Goal: Information Seeking & Learning: Learn about a topic

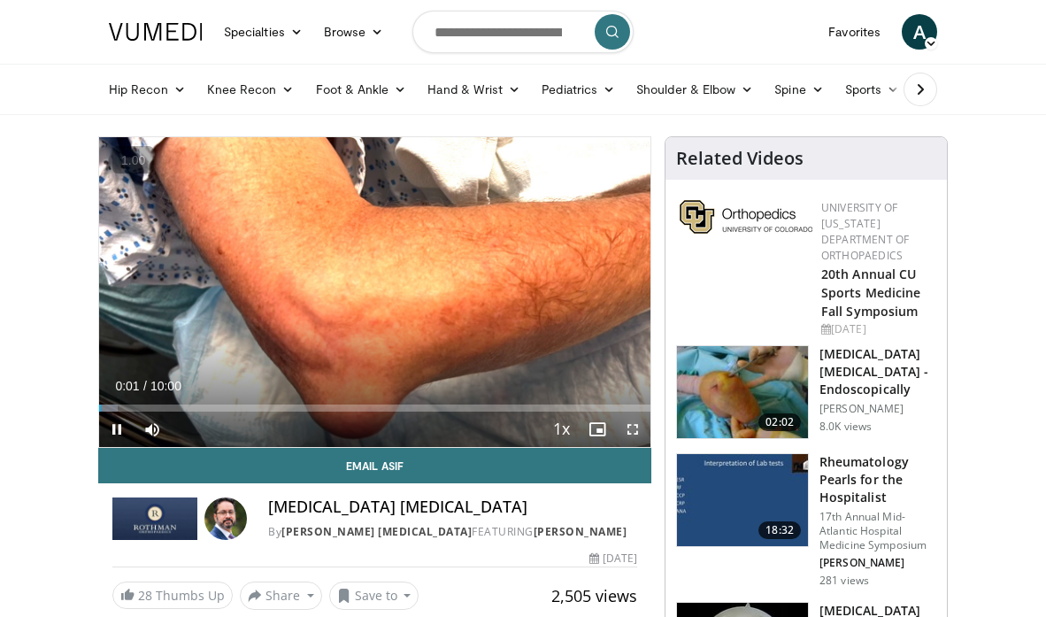
click at [637, 429] on span "Video Player" at bounding box center [632, 428] width 35 height 35
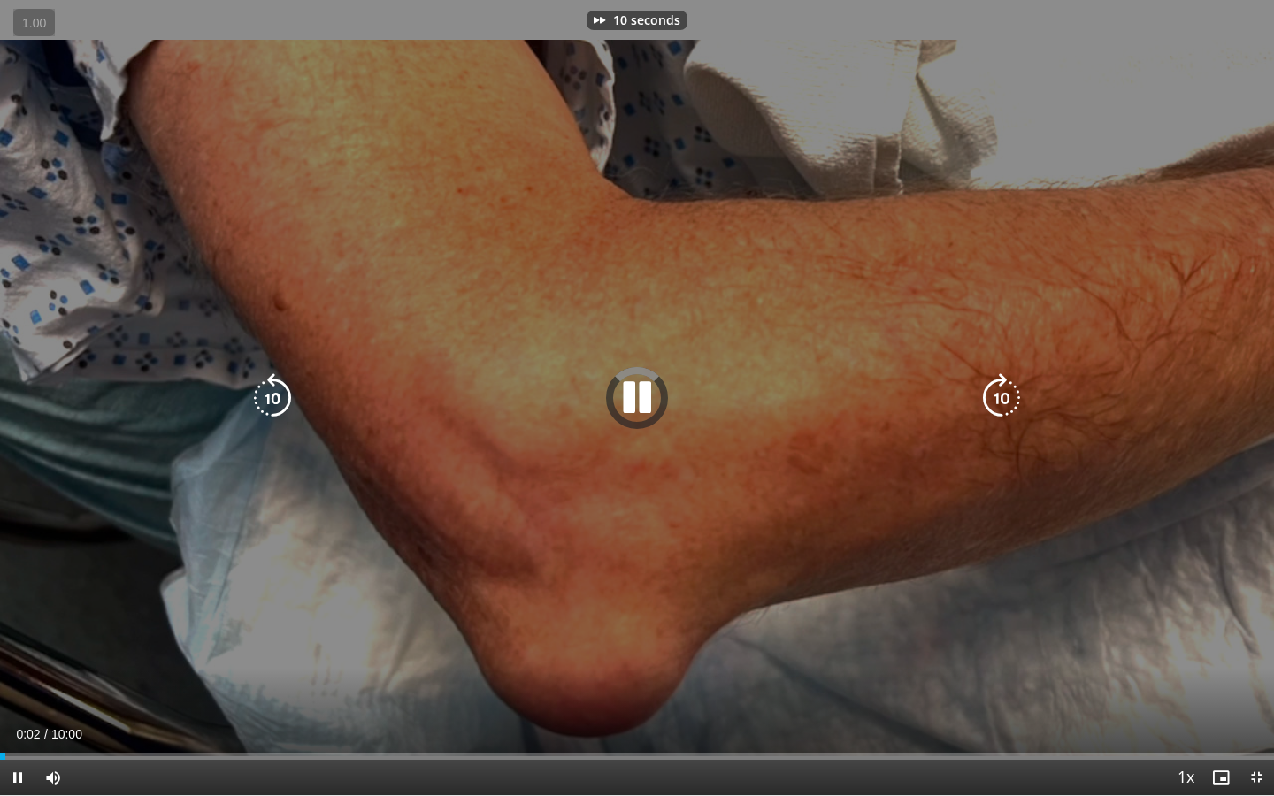
click at [638, 410] on icon "Video Player" at bounding box center [637, 398] width 50 height 50
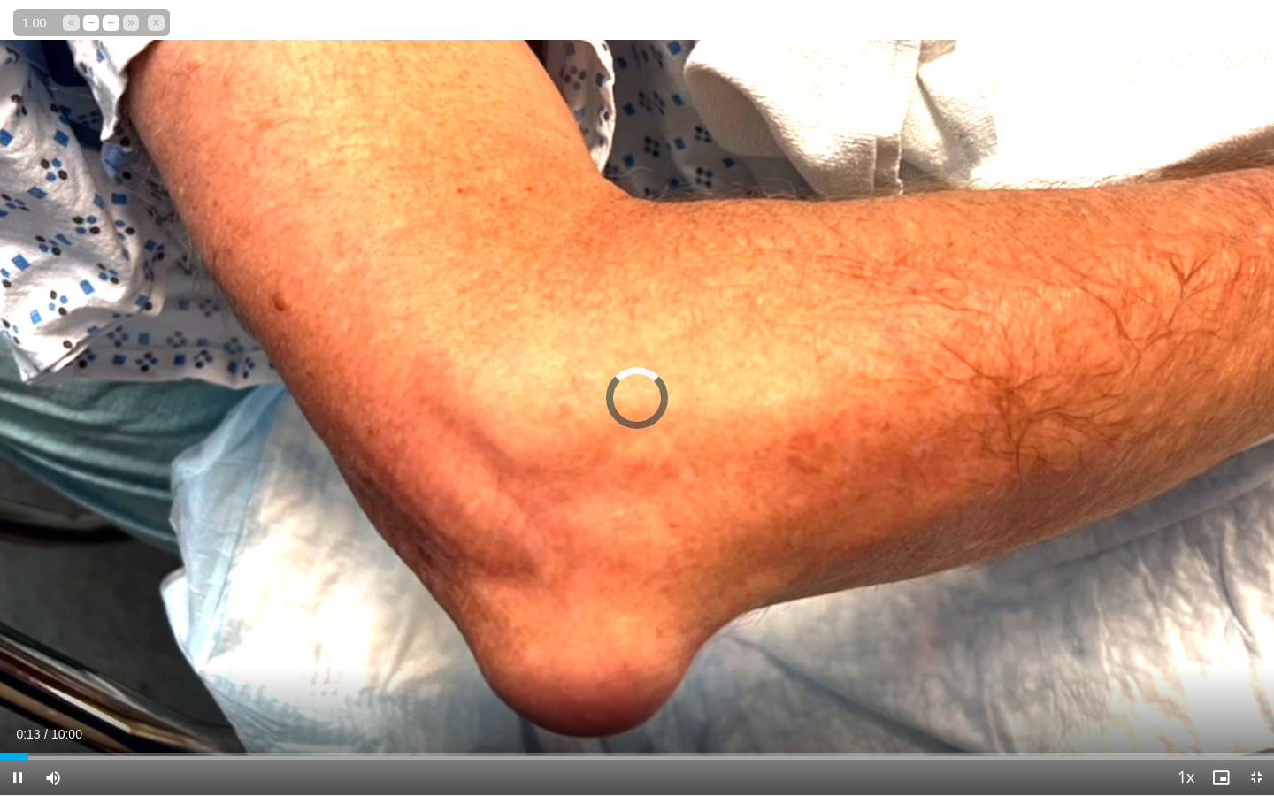
click at [37, 22] on span "1.00" at bounding box center [34, 24] width 34 height 18
click at [0, 0] on button "+" at bounding box center [0, 0] width 0 height 0
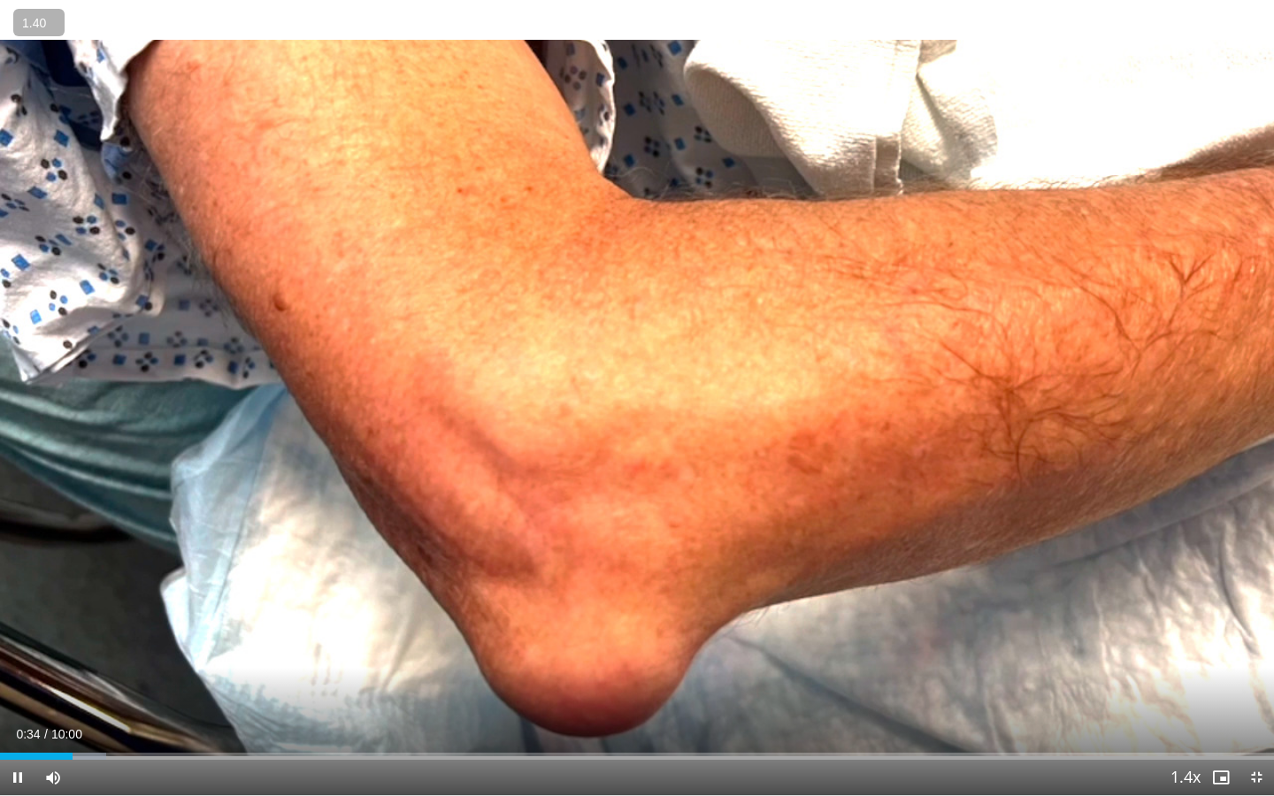
click at [0, 0] on button "+" at bounding box center [0, 0] width 0 height 0
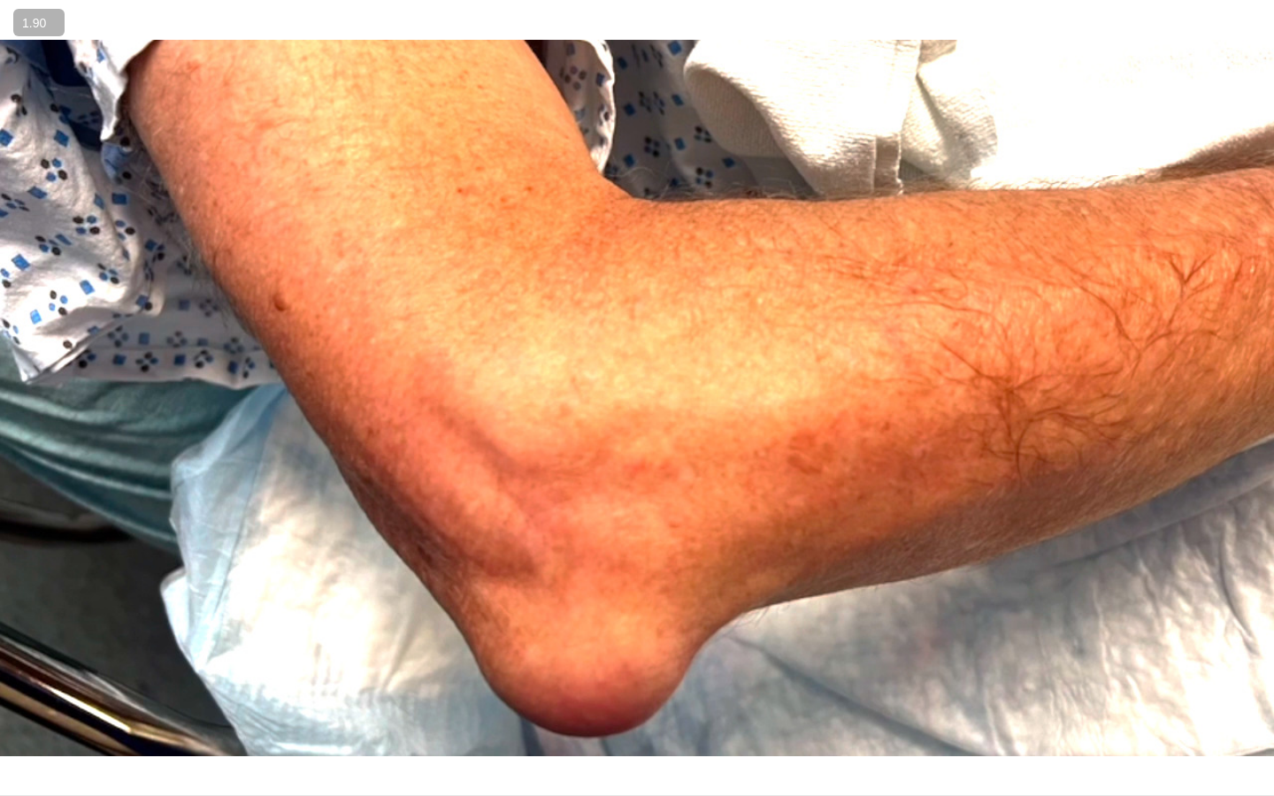
click at [0, 0] on button "+" at bounding box center [0, 0] width 0 height 0
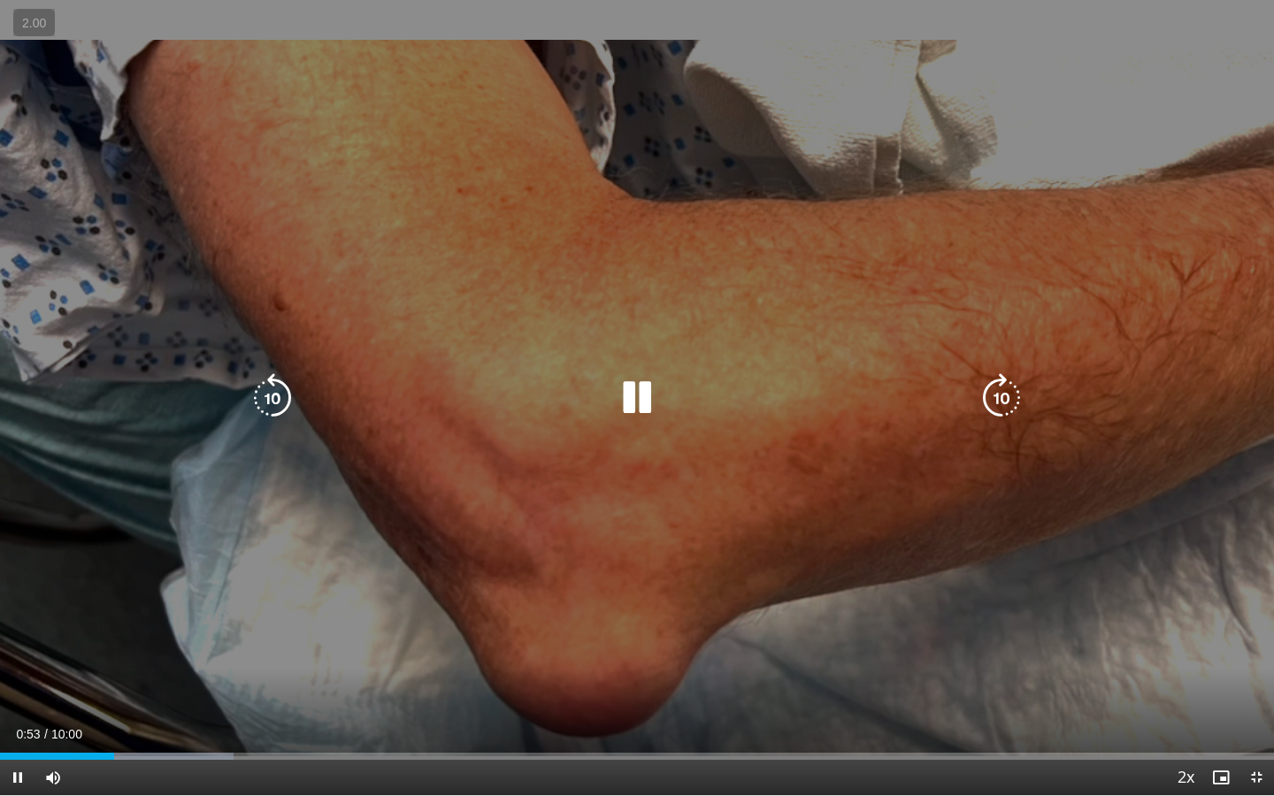
click at [631, 390] on icon "Video Player" at bounding box center [637, 398] width 50 height 50
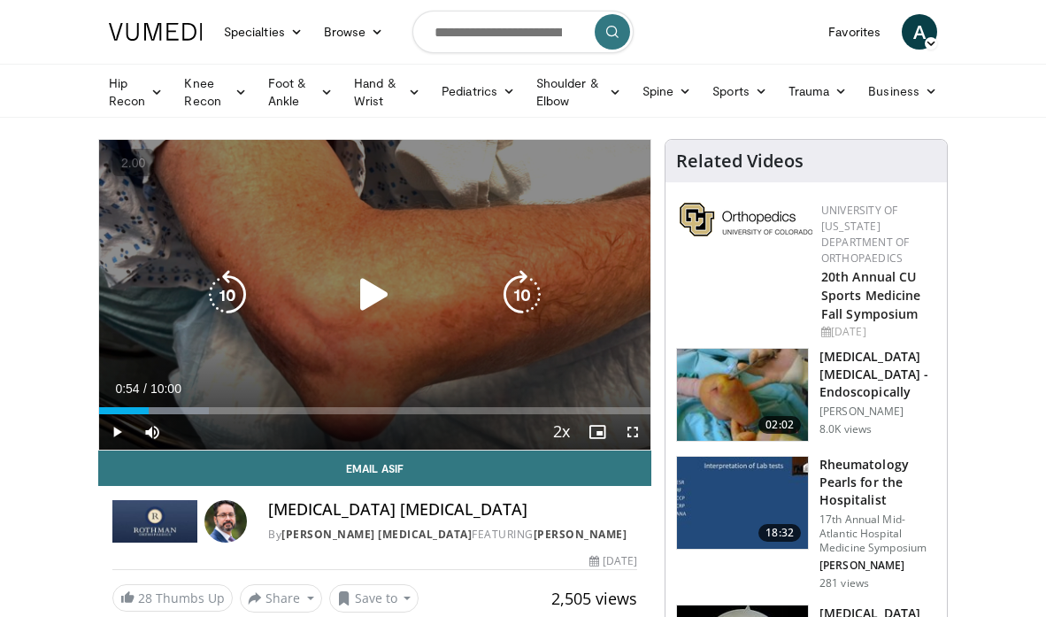
click at [321, 316] on div "20 seconds Tap to unmute" at bounding box center [374, 295] width 551 height 310
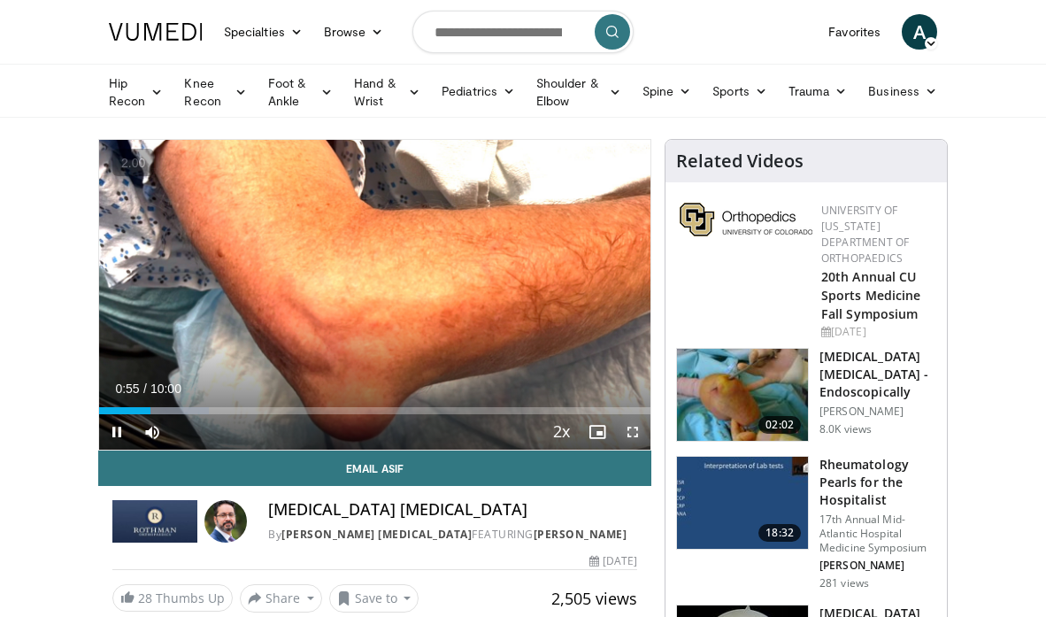
click at [631, 432] on span "Video Player" at bounding box center [632, 431] width 35 height 35
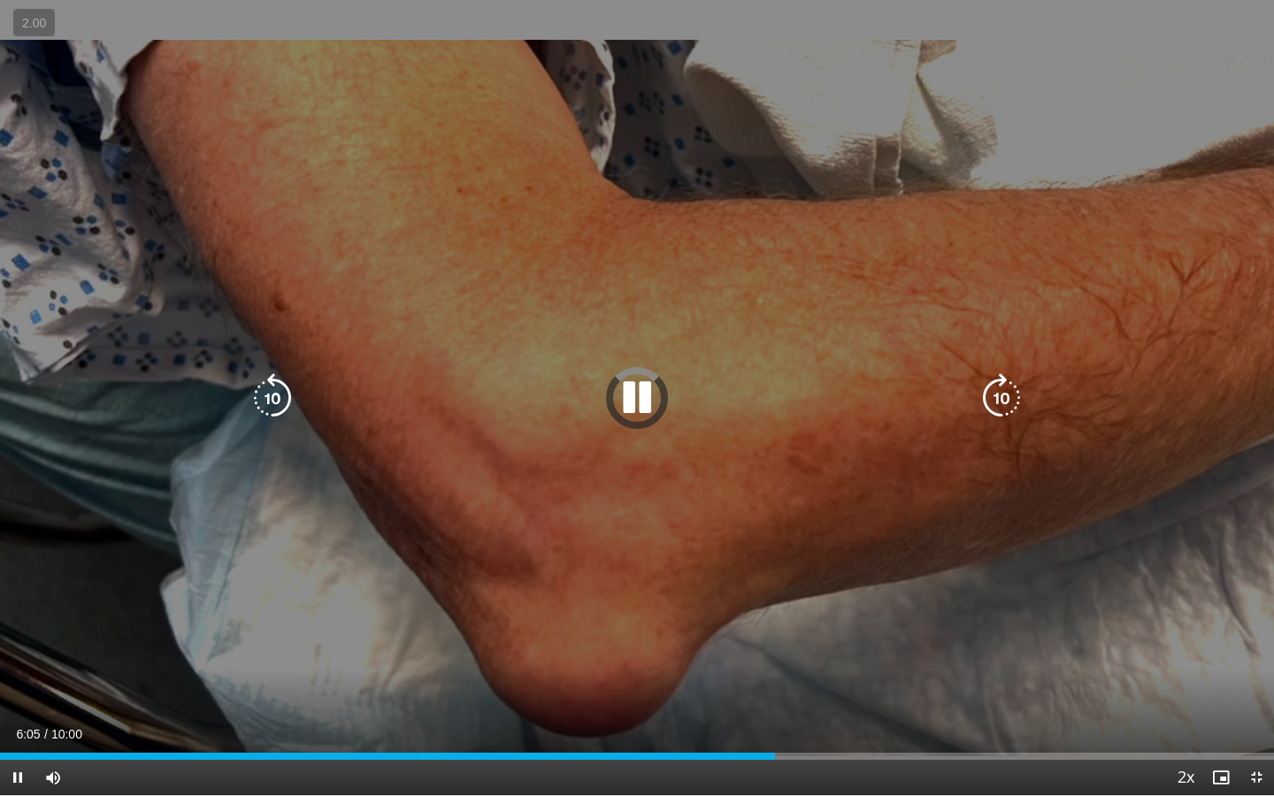
click at [623, 395] on icon "Video Player" at bounding box center [637, 398] width 50 height 50
click at [637, 394] on icon "Video Player" at bounding box center [637, 398] width 50 height 50
click at [269, 403] on icon "Video Player" at bounding box center [273, 398] width 50 height 50
click at [623, 393] on icon "Video Player" at bounding box center [637, 398] width 50 height 50
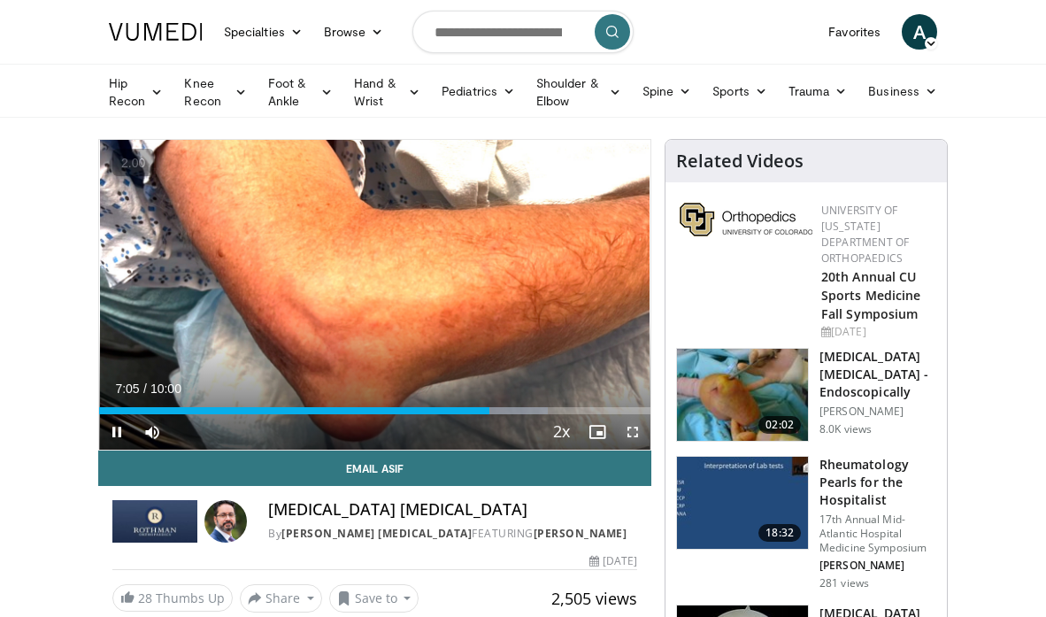
click at [635, 441] on span "Video Player" at bounding box center [632, 431] width 35 height 35
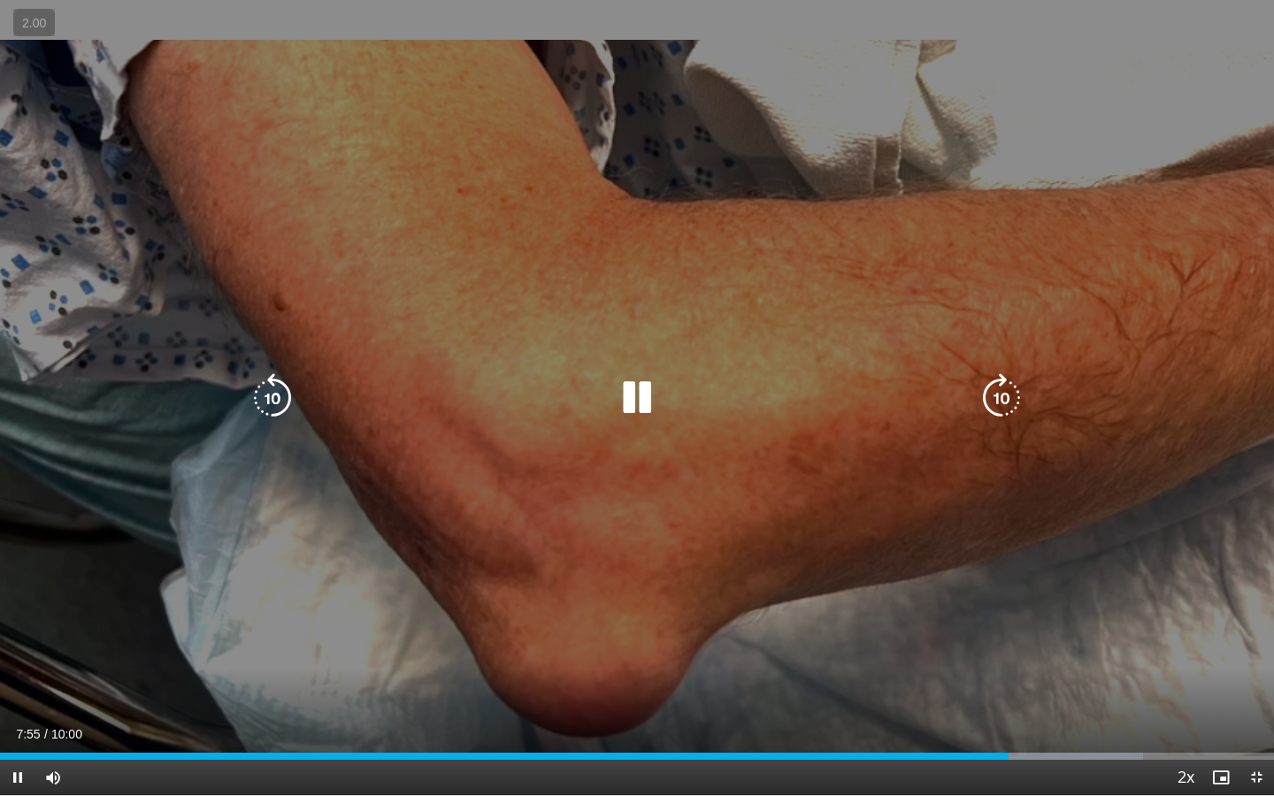
click at [648, 394] on icon "Video Player" at bounding box center [637, 398] width 50 height 50
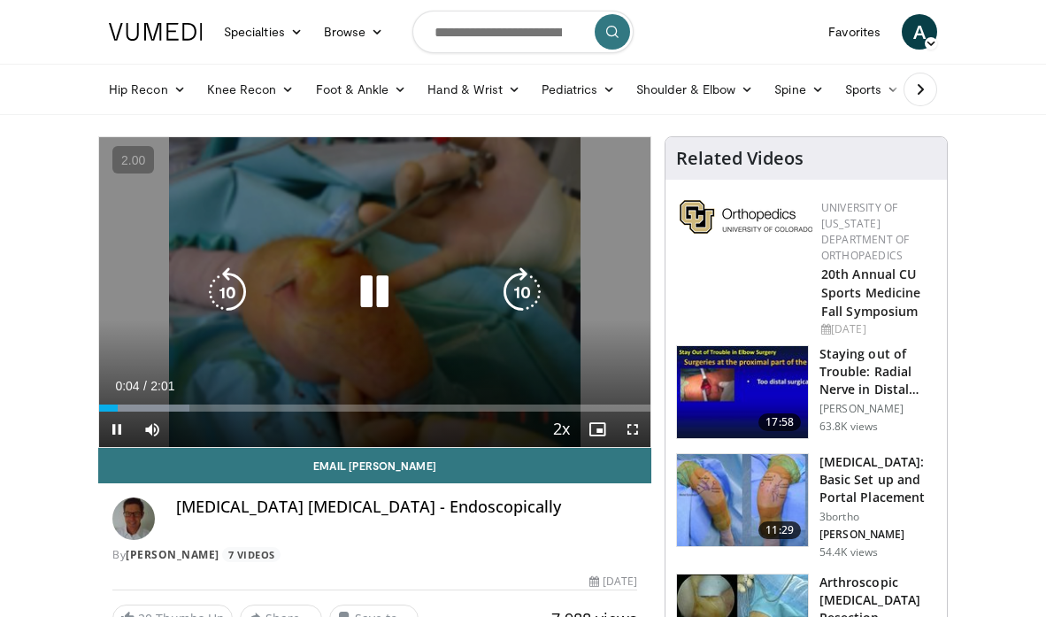
click at [366, 280] on icon "Video Player" at bounding box center [374, 292] width 50 height 50
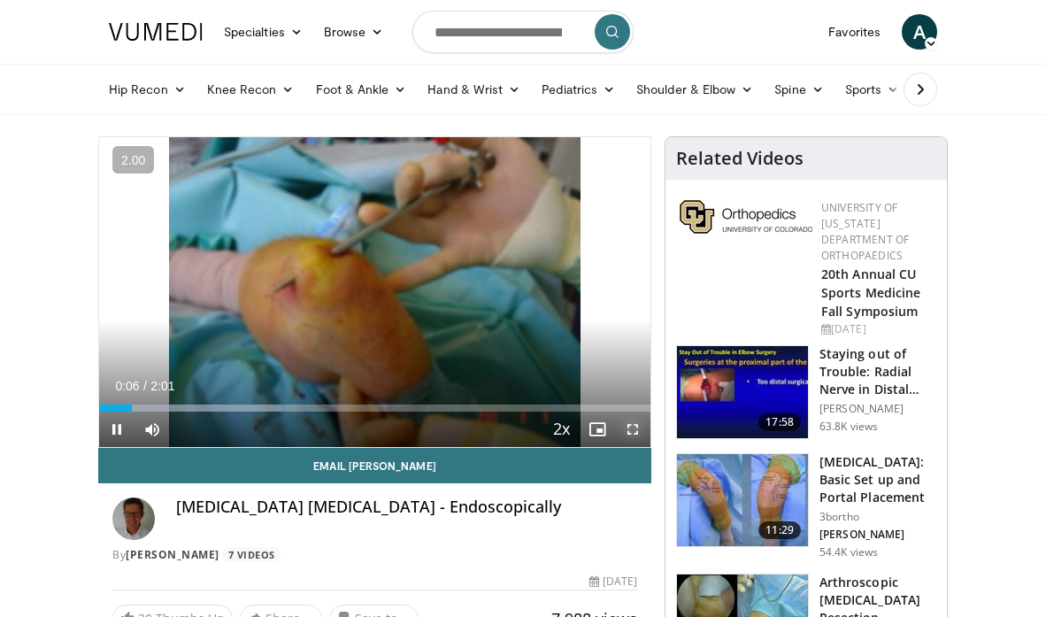
click at [629, 432] on span "Video Player" at bounding box center [632, 428] width 35 height 35
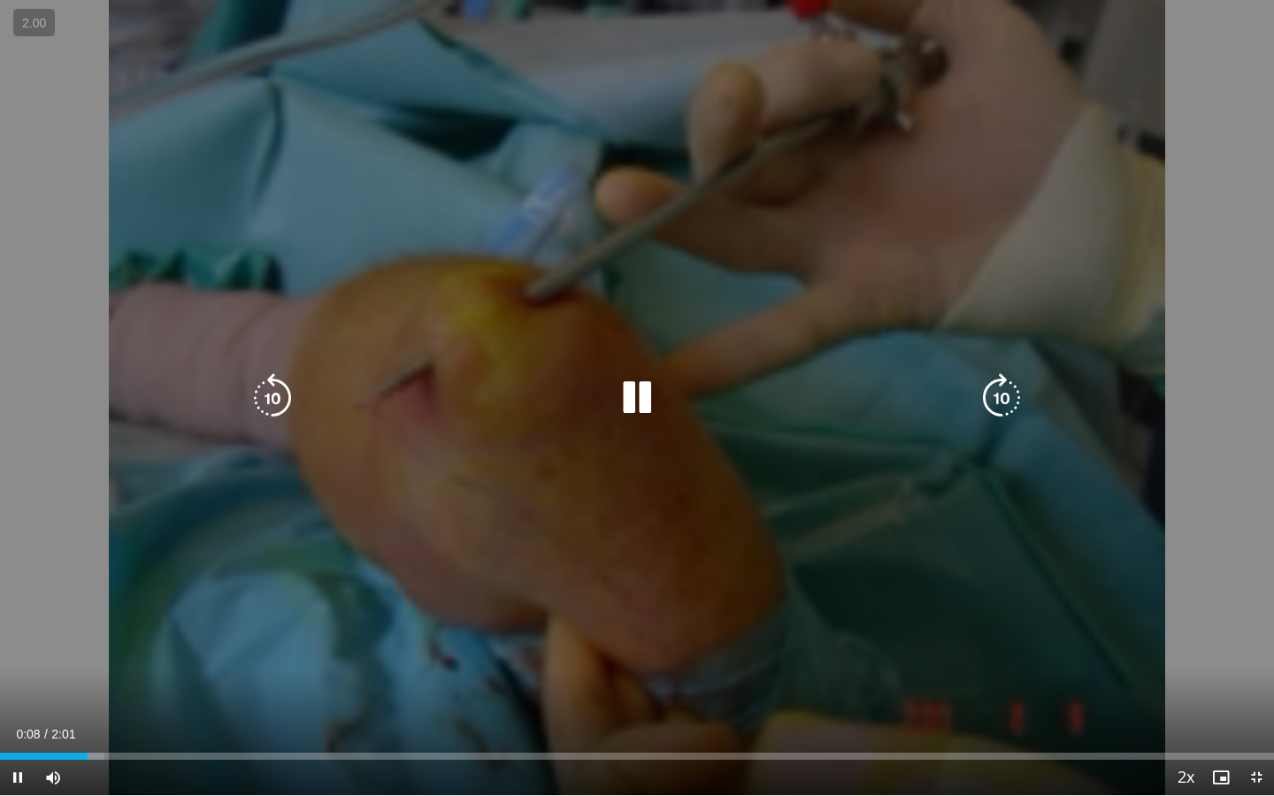
click at [648, 400] on icon "Video Player" at bounding box center [637, 398] width 50 height 50
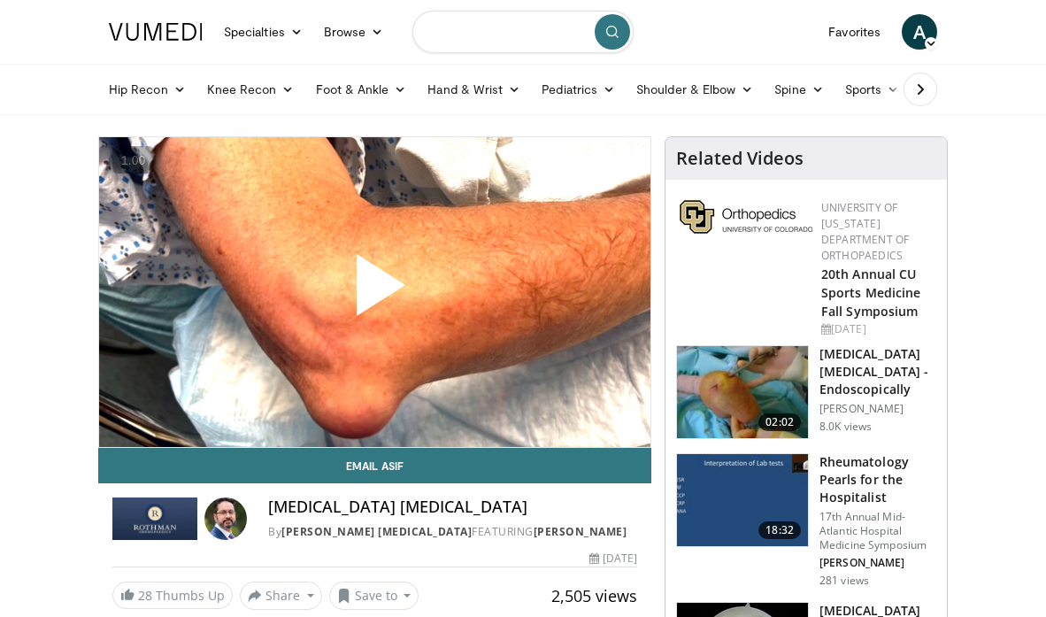
click at [437, 28] on input "Search topics, interventions" at bounding box center [522, 32] width 221 height 42
type input "**********"
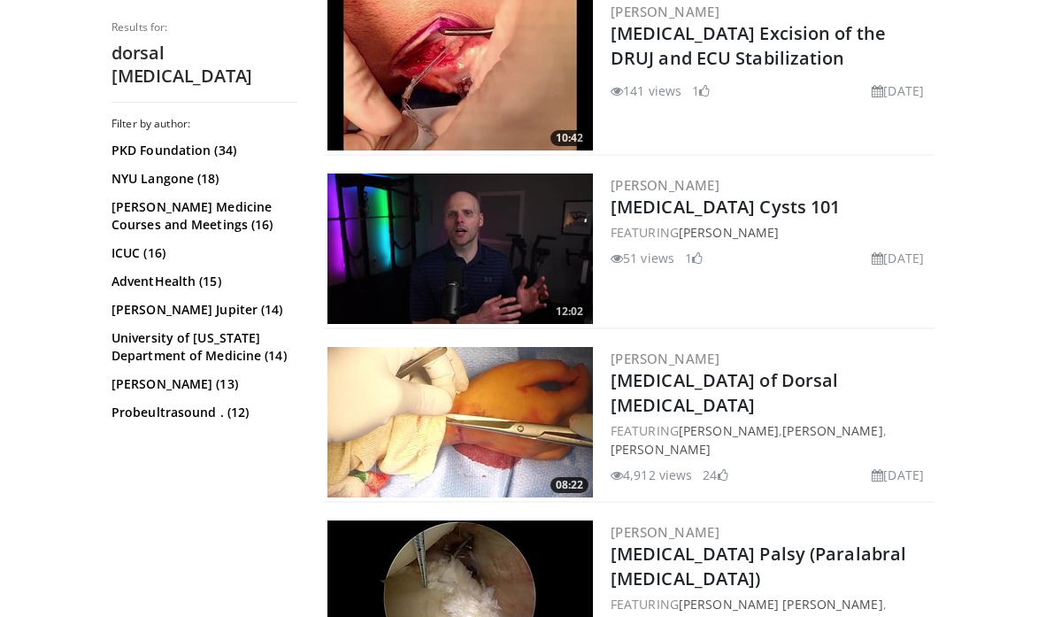
scroll to position [579, 0]
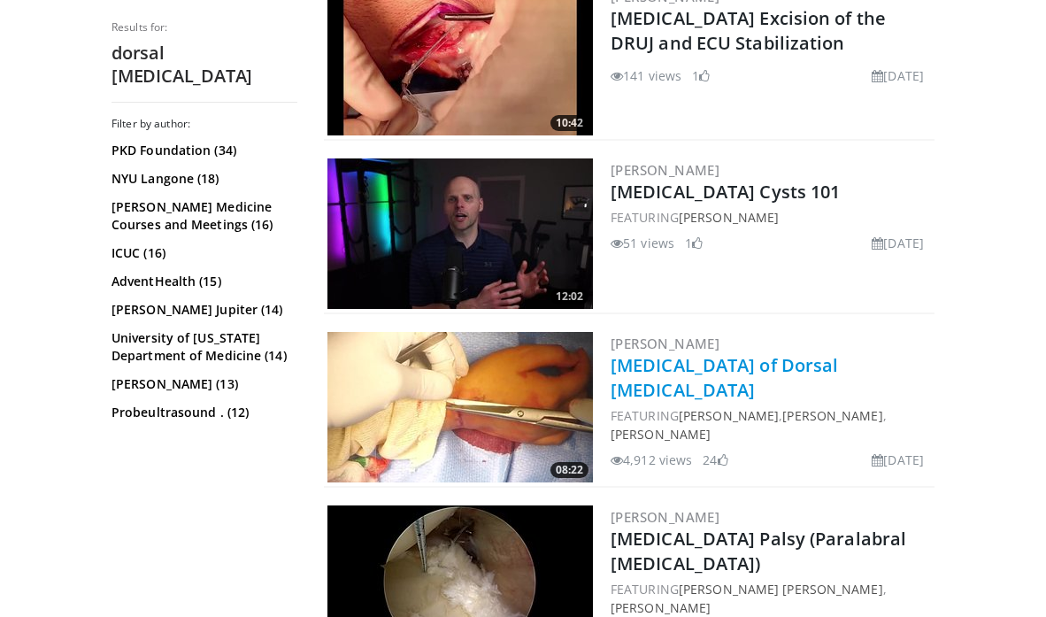
click at [784, 365] on link "Surgical Excision of Dorsal Ganglion Cyst" at bounding box center [723, 377] width 227 height 49
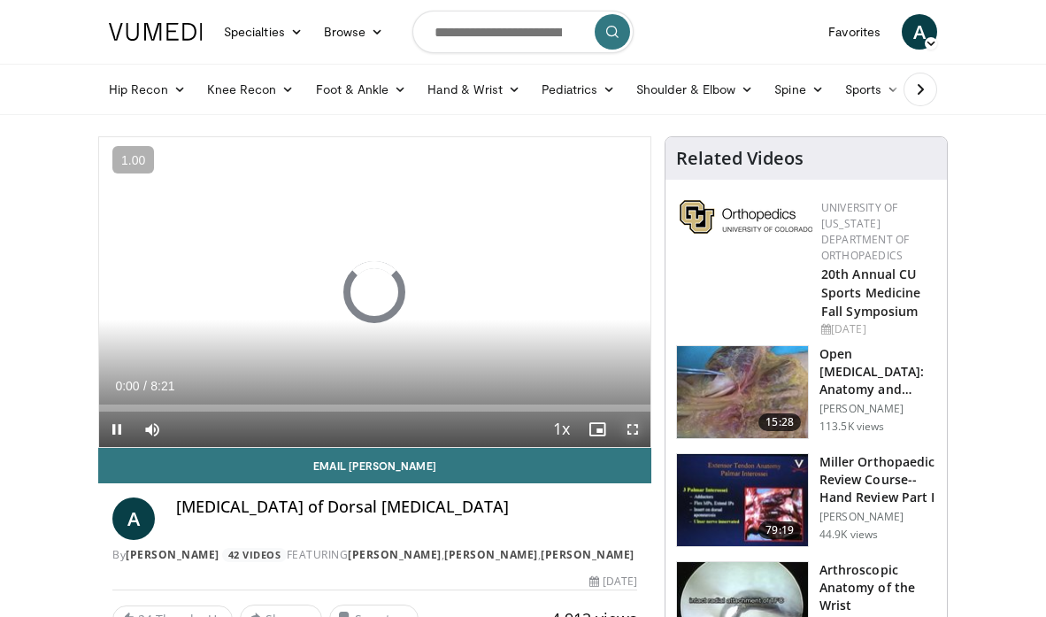
click at [624, 431] on span "Video Player" at bounding box center [632, 428] width 35 height 35
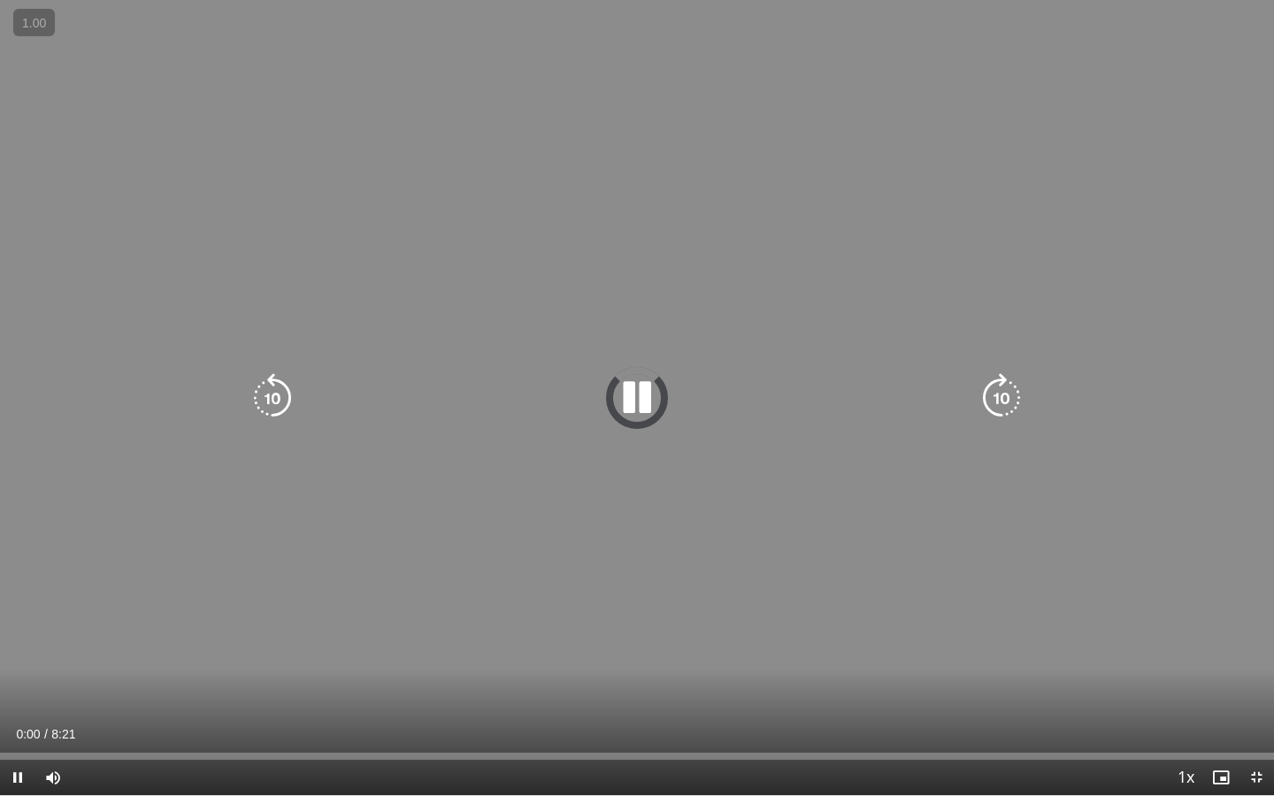
click at [649, 397] on icon "Video Player" at bounding box center [637, 398] width 50 height 50
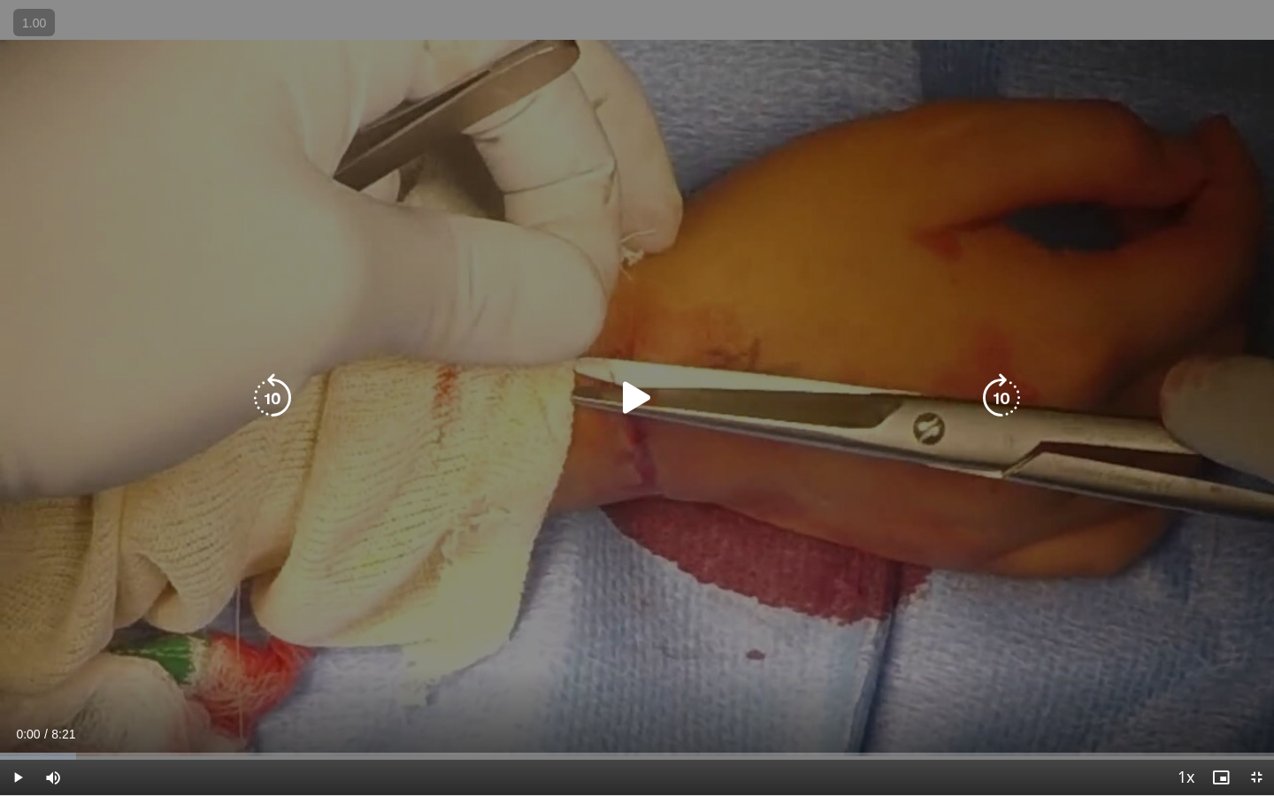
click at [624, 396] on icon "Video Player" at bounding box center [637, 398] width 50 height 50
click at [635, 396] on icon "Video Player" at bounding box center [637, 398] width 50 height 50
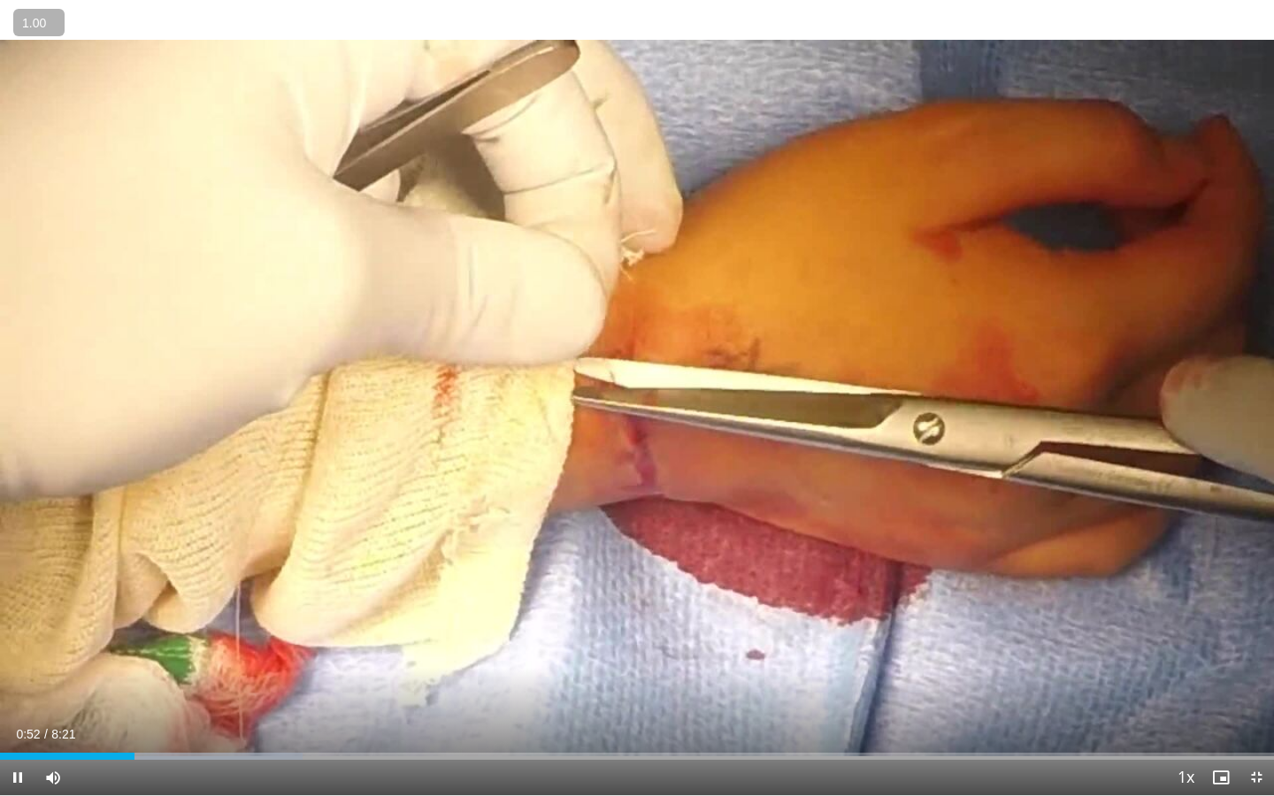
click at [40, 31] on span "1.00" at bounding box center [34, 24] width 34 height 18
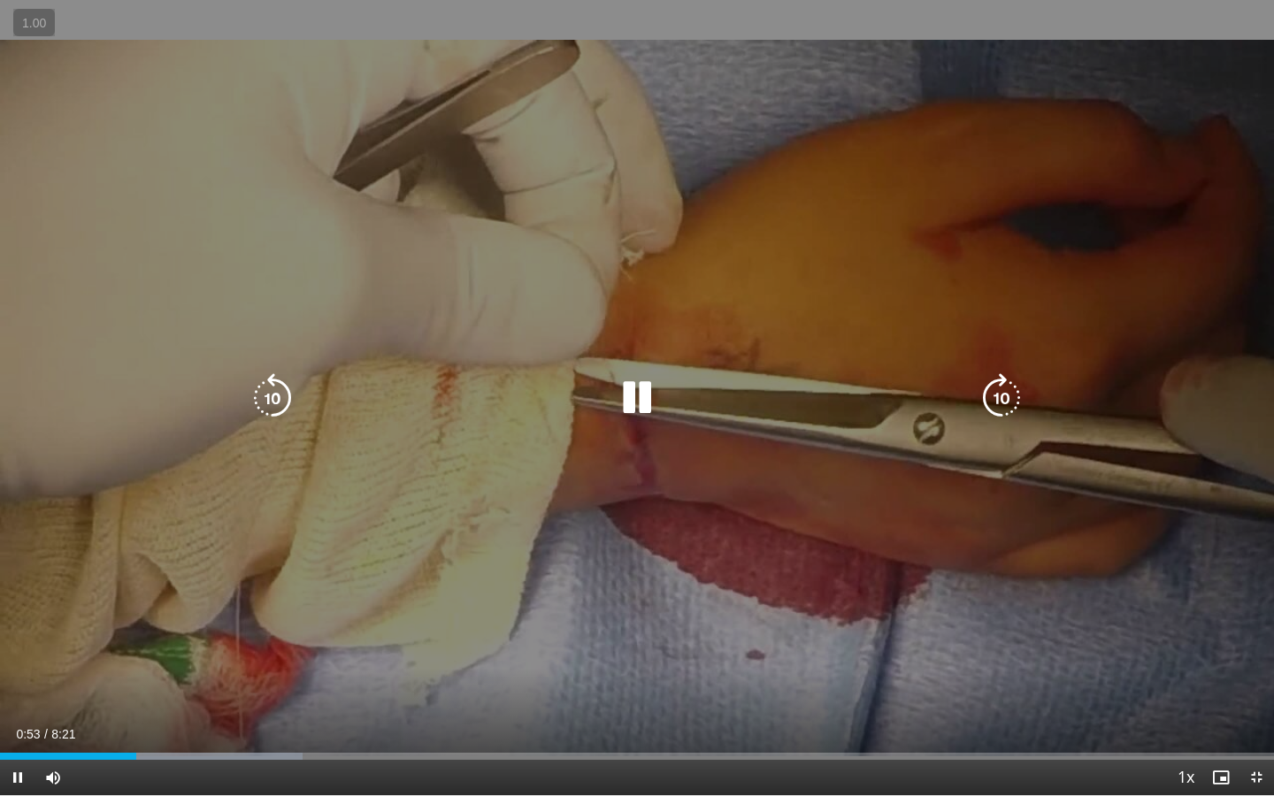
click at [114, 15] on video-js "**********" at bounding box center [637, 398] width 1274 height 796
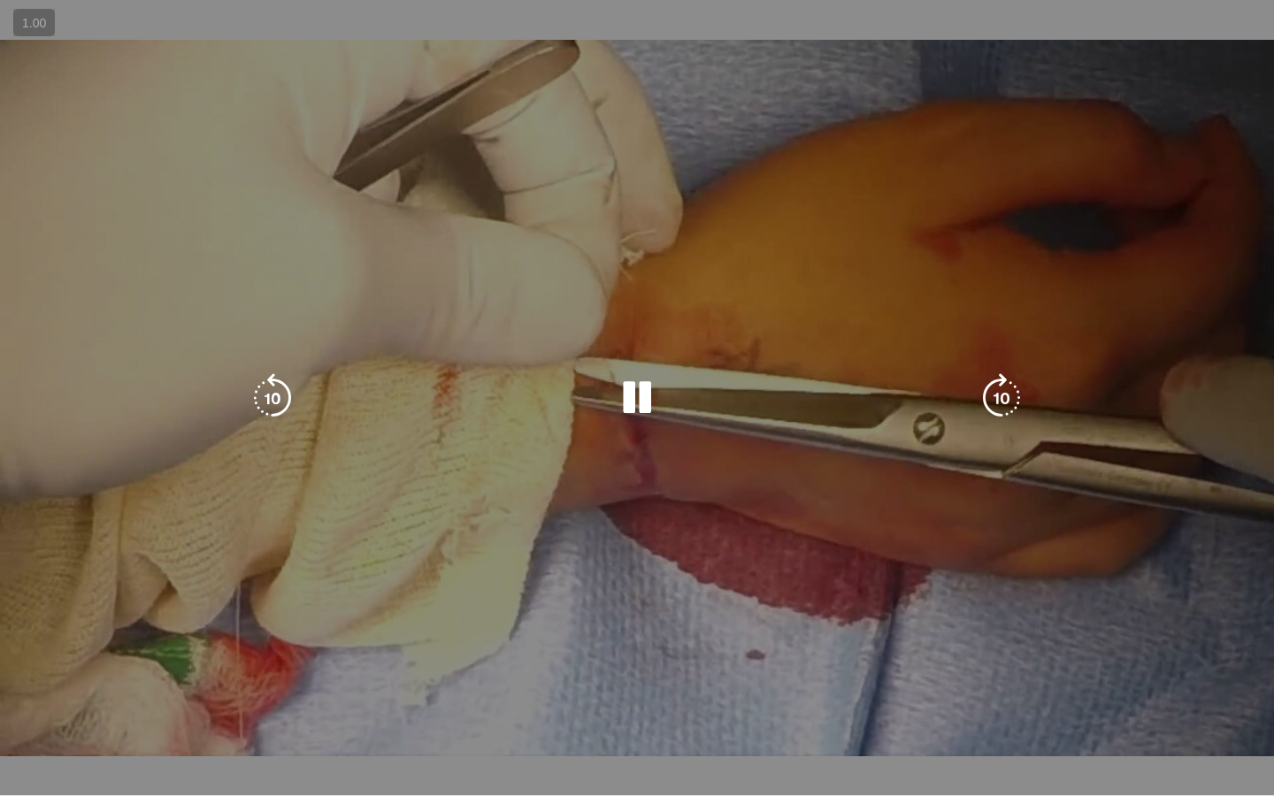
click at [114, 15] on div "10 seconds Tap to unmute" at bounding box center [637, 397] width 1274 height 795
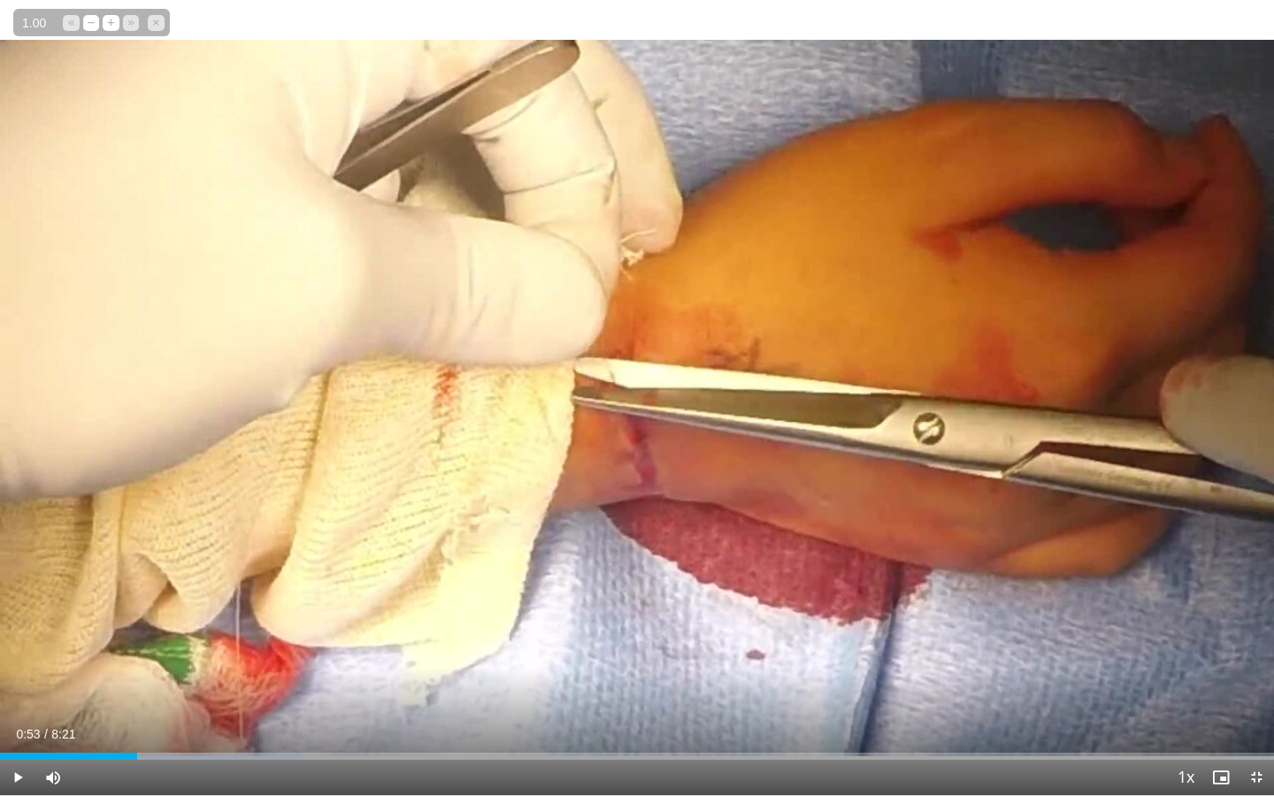
click at [32, 26] on span "1.00" at bounding box center [34, 24] width 34 height 18
click at [0, 0] on button "+" at bounding box center [0, 0] width 0 height 0
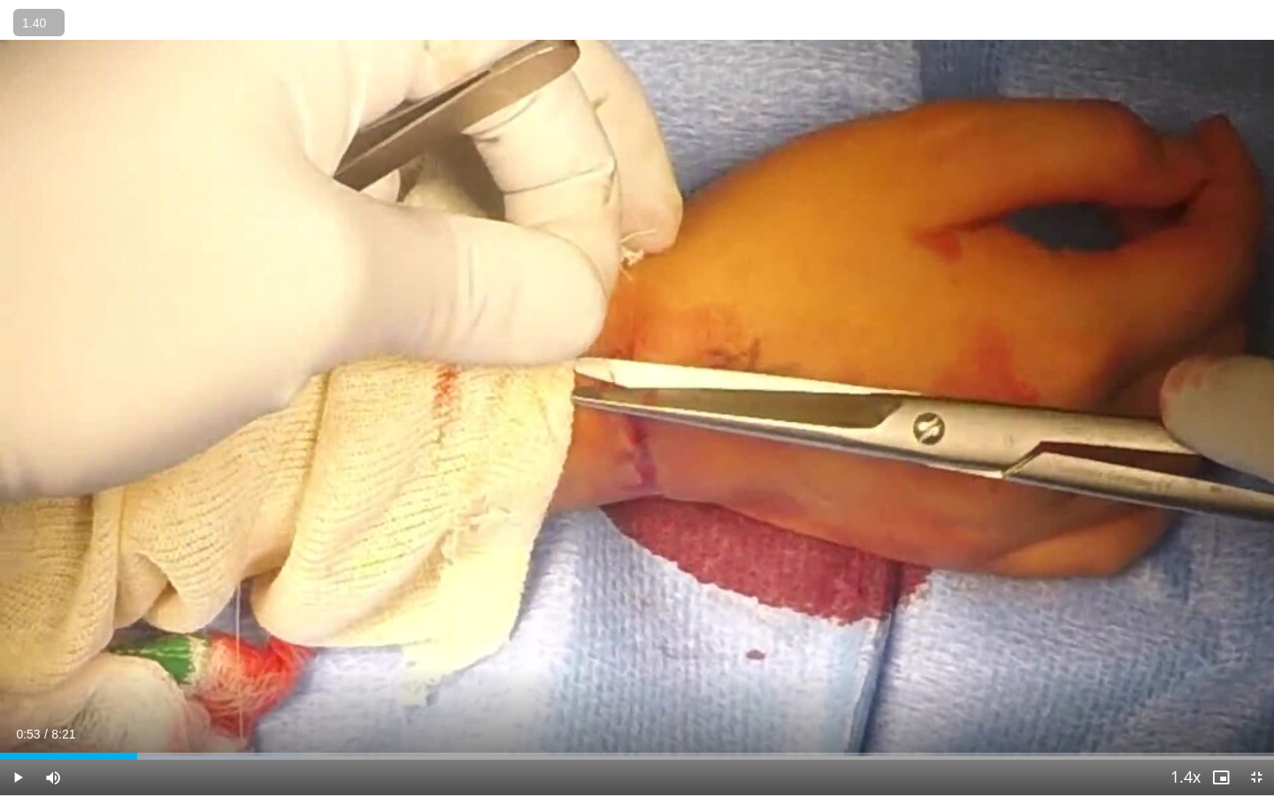
click at [0, 0] on button "+" at bounding box center [0, 0] width 0 height 0
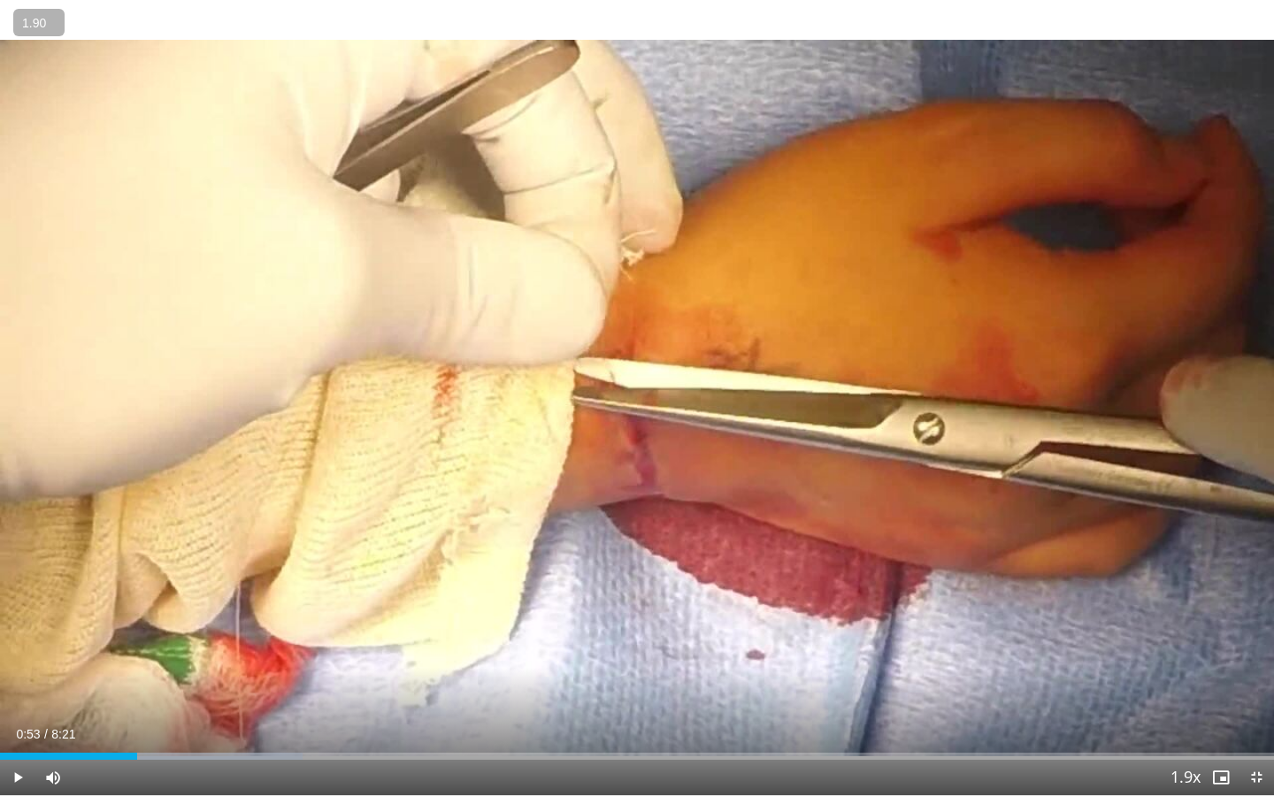
click at [0, 0] on button "+" at bounding box center [0, 0] width 0 height 0
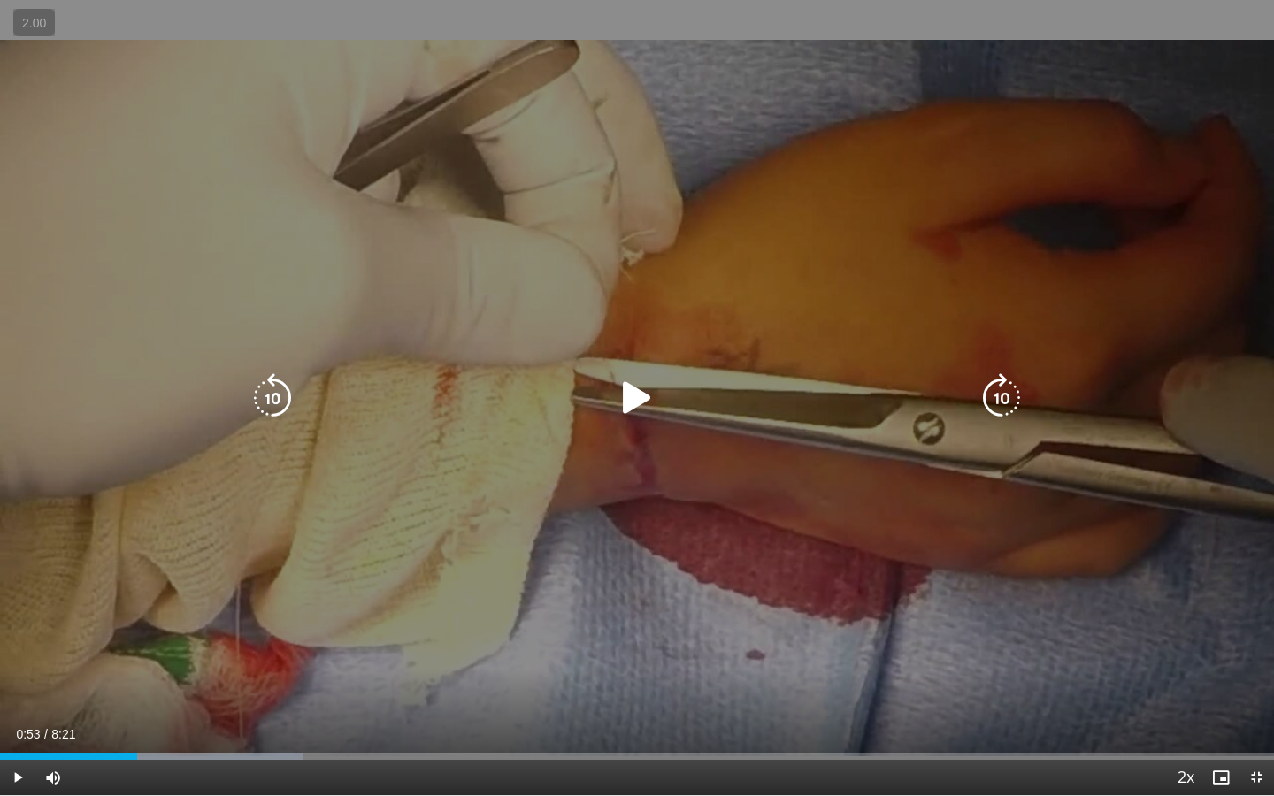
click at [247, 333] on div "10 seconds Tap to unmute" at bounding box center [637, 397] width 1274 height 795
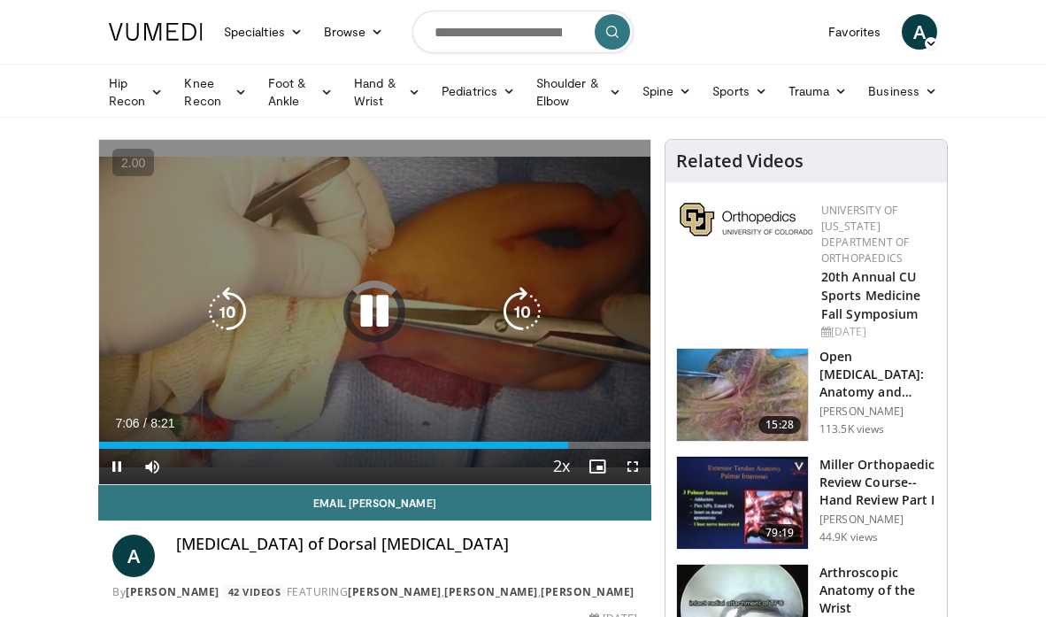
click at [404, 282] on div "10 seconds Tap to unmute" at bounding box center [374, 312] width 551 height 344
